Goal: Find specific page/section: Find specific page/section

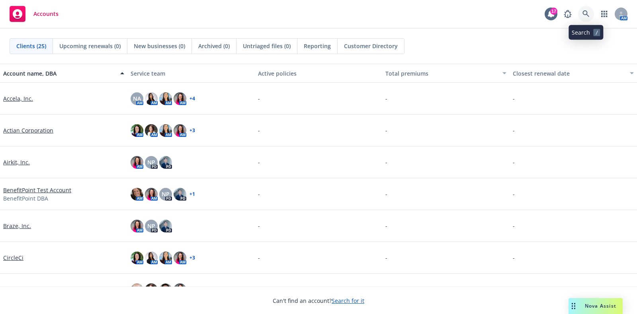
click at [590, 18] on link at bounding box center [586, 14] width 16 height 16
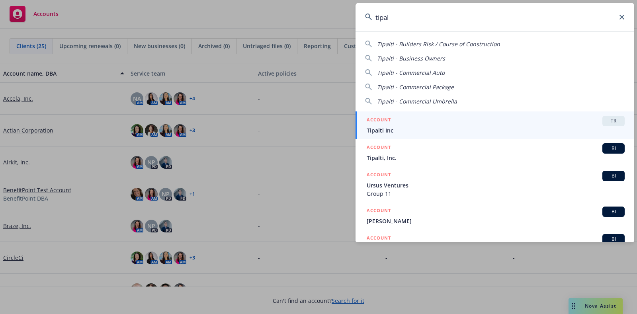
click at [624, 21] on input "tipal" at bounding box center [495, 17] width 279 height 29
type input "tipal"
click at [623, 18] on icon at bounding box center [622, 17] width 5 height 5
